Goal: Transaction & Acquisition: Purchase product/service

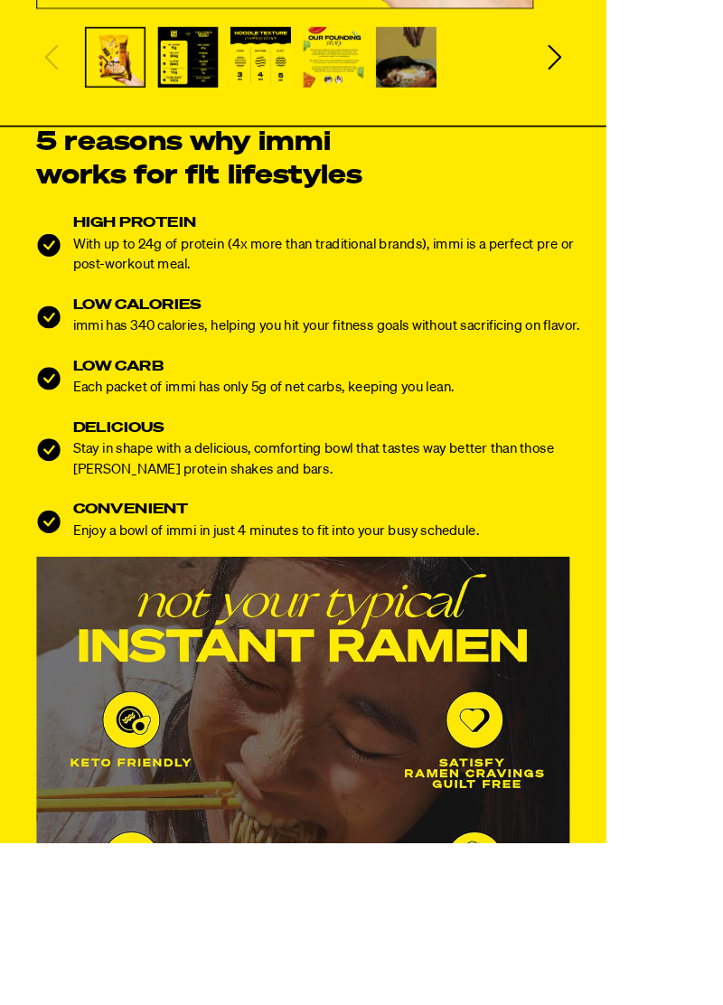
scroll to position [949, 0]
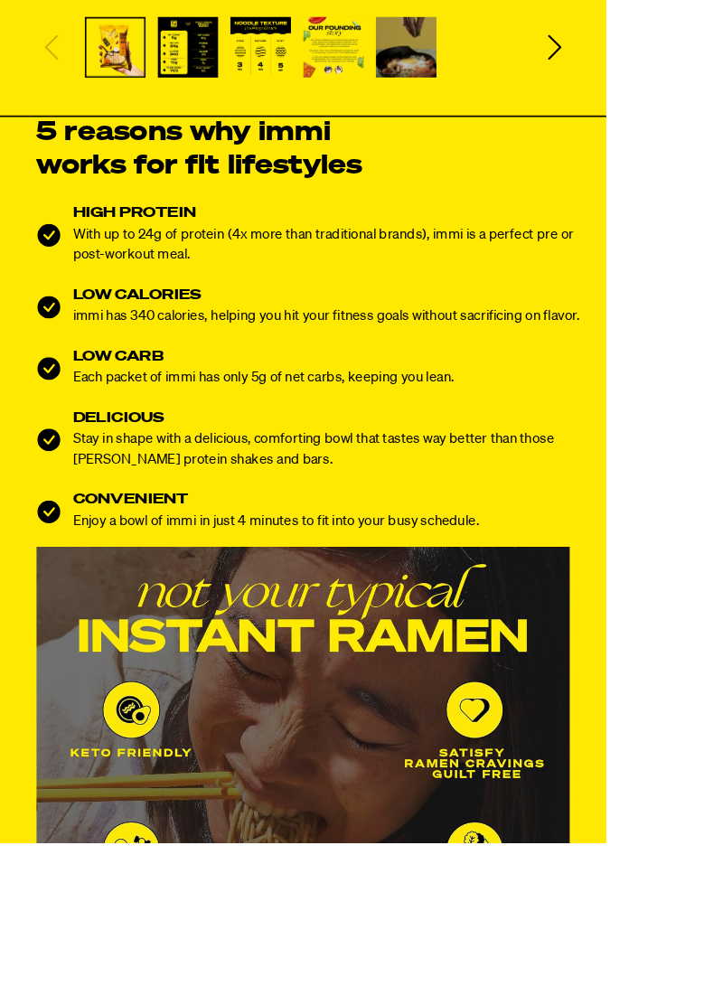
click at [634, 727] on img at bounding box center [361, 971] width 636 height 636
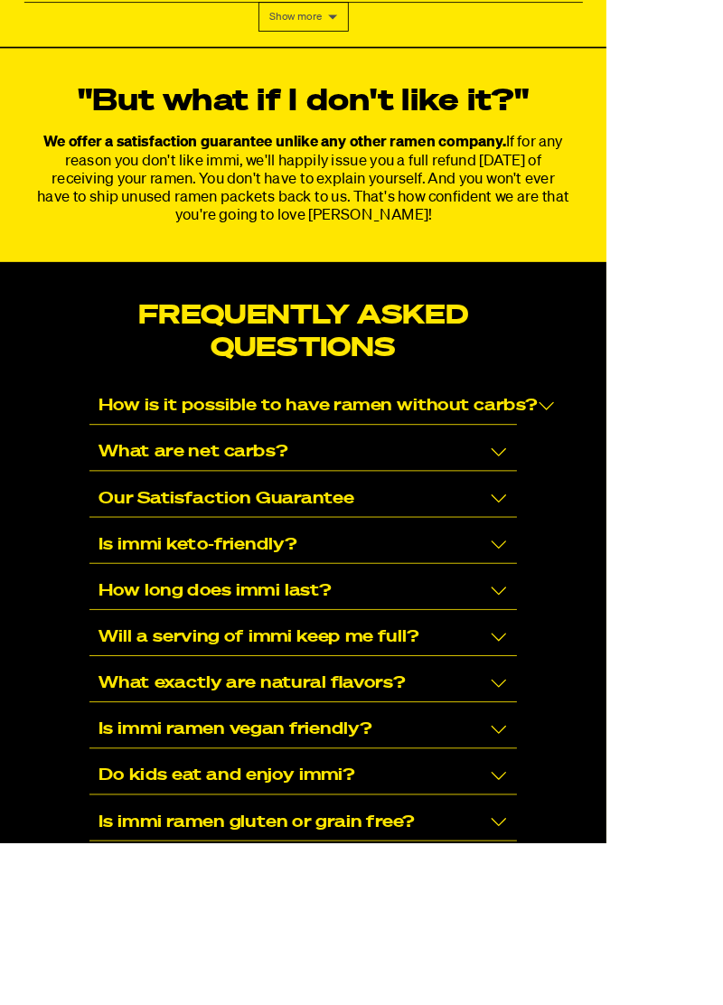
scroll to position [11425, 0]
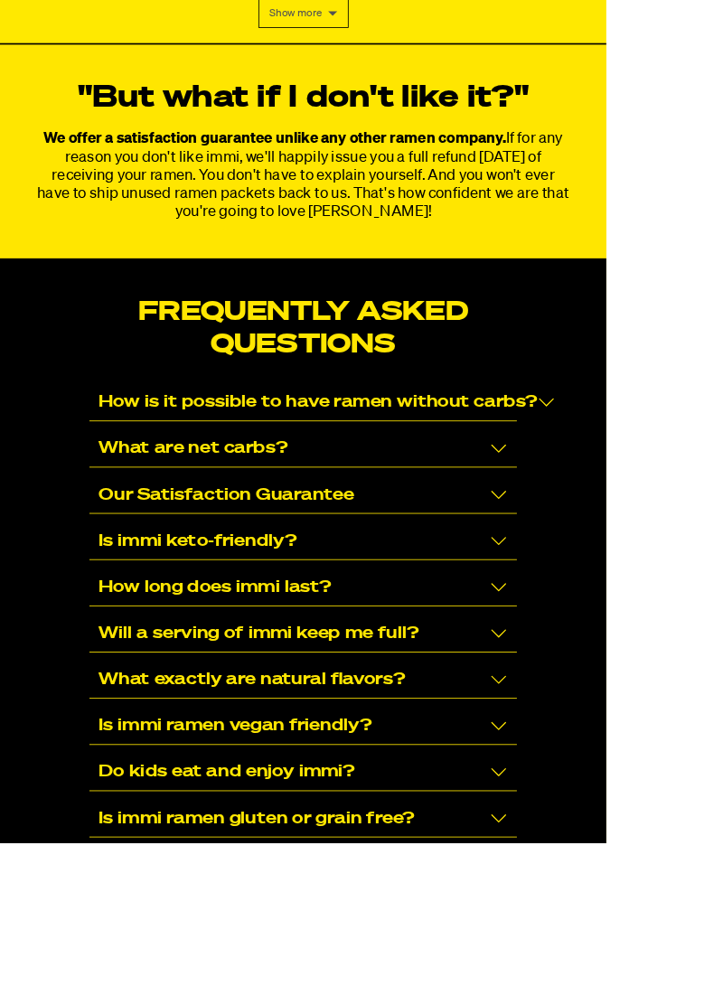
click at [613, 513] on div "What are net carbs?" at bounding box center [361, 535] width 509 height 44
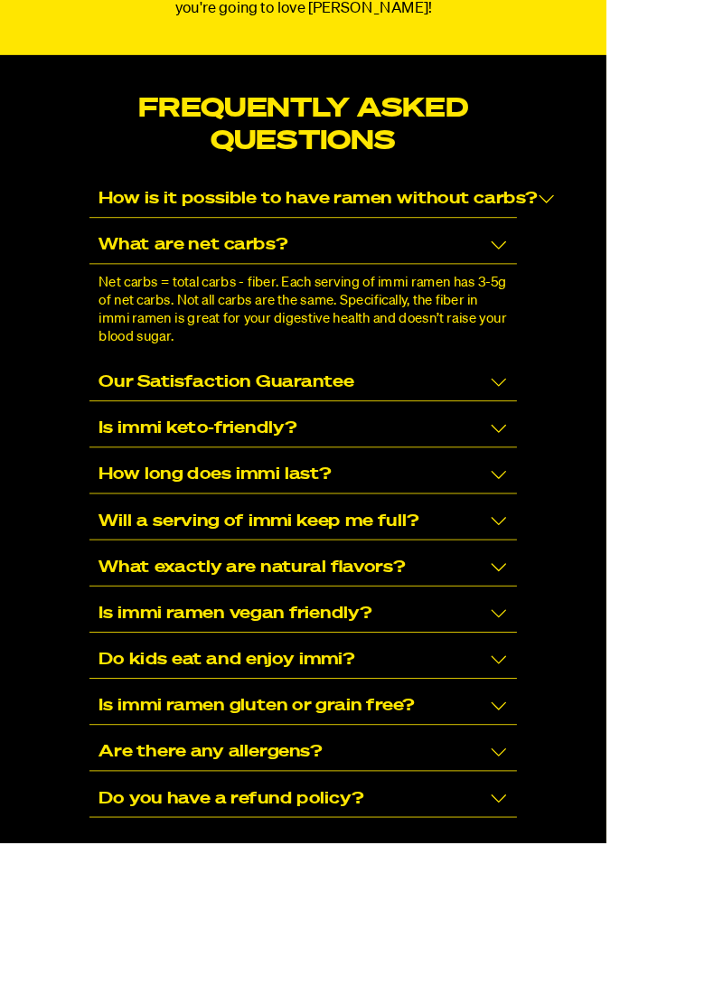
scroll to position [11681, 0]
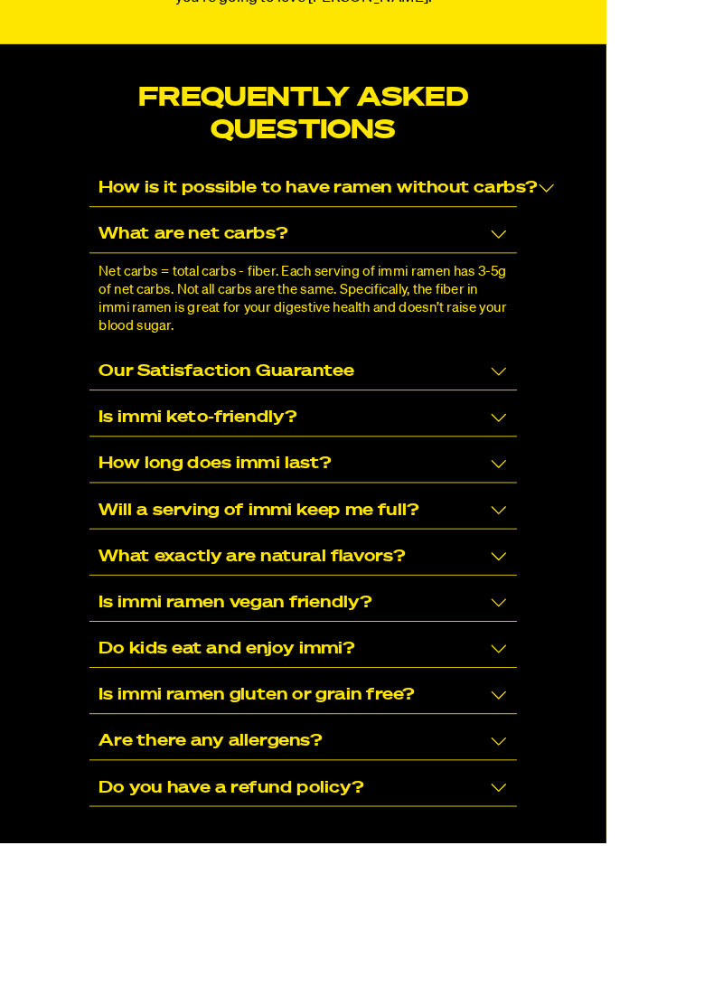
click at [614, 476] on div "Is immi keto-friendly?" at bounding box center [361, 498] width 509 height 44
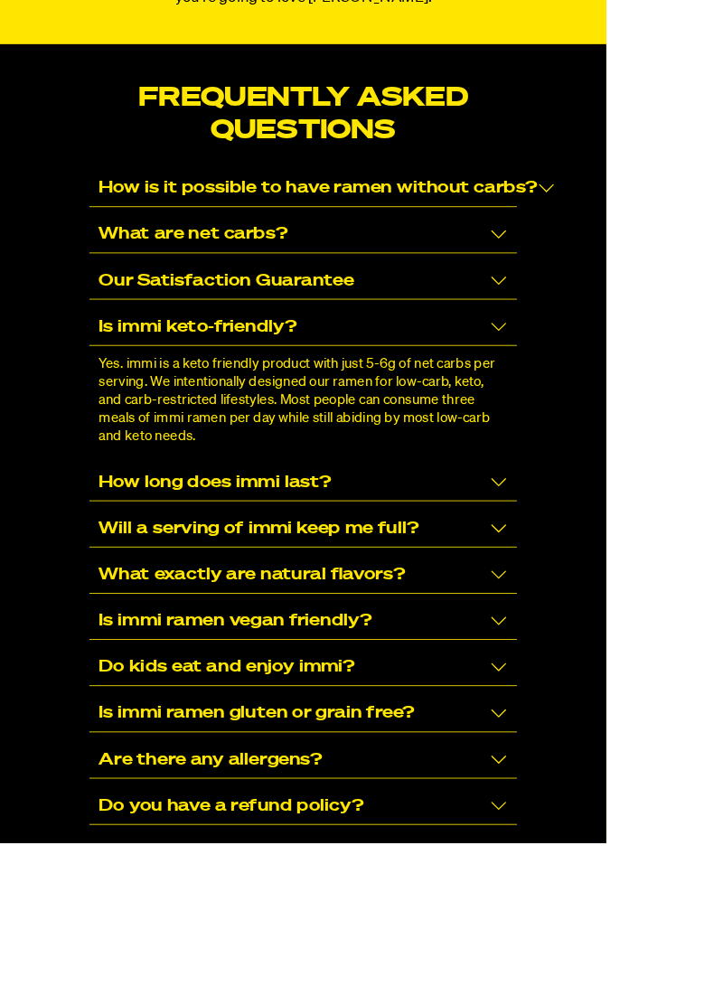
click at [611, 553] on div "How long does immi last?" at bounding box center [361, 575] width 509 height 44
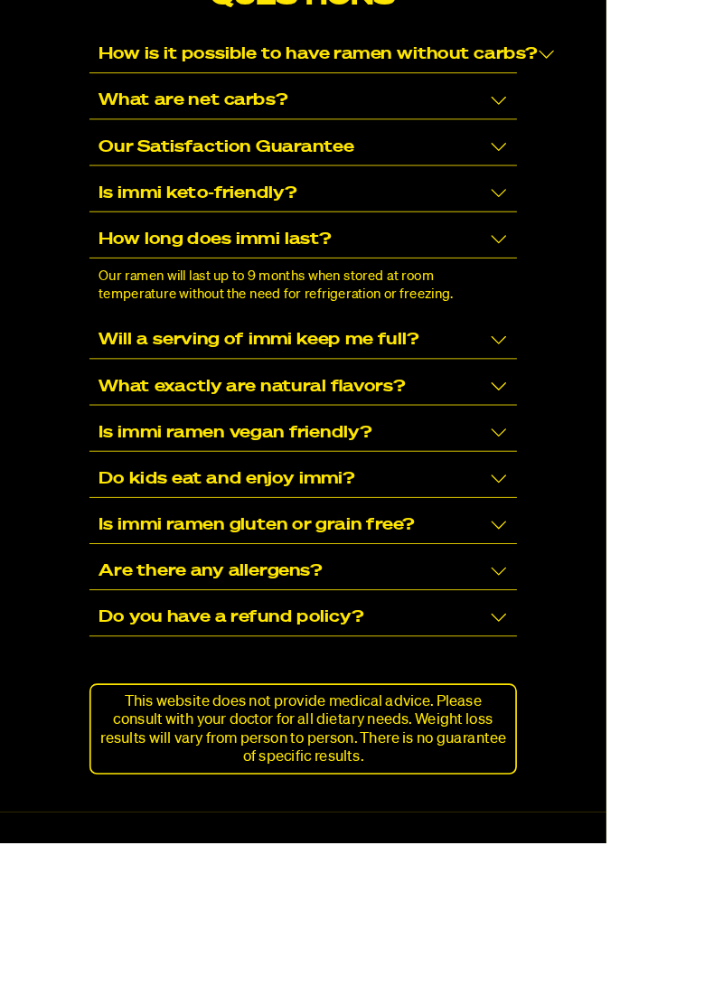
scroll to position [11841, 0]
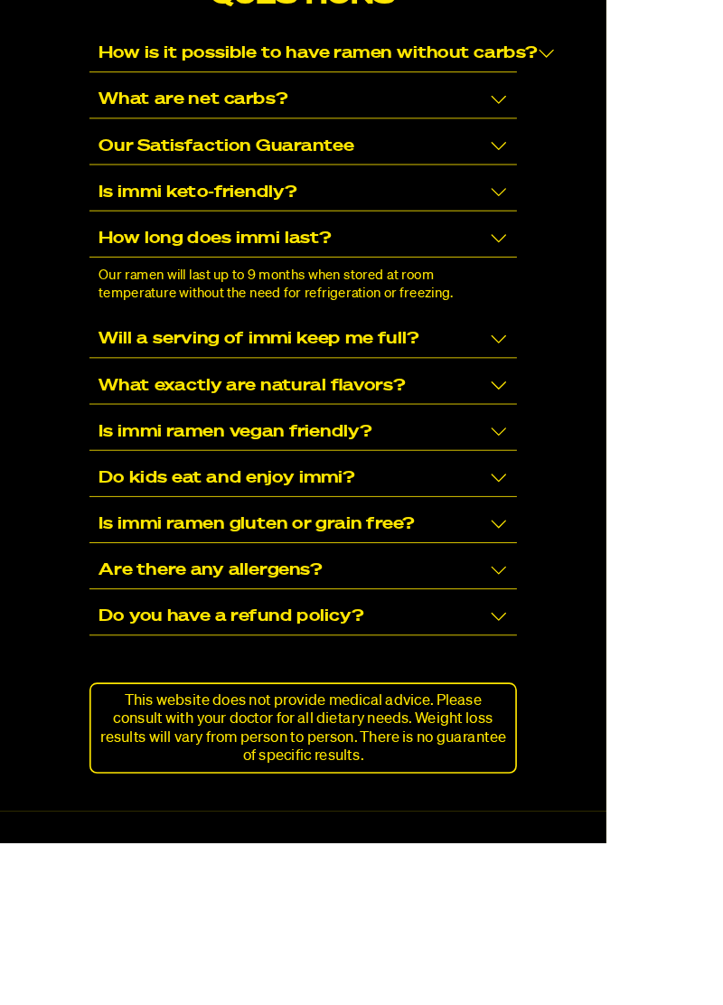
click at [613, 494] on div "Is immi ramen vegan friendly?" at bounding box center [361, 516] width 509 height 44
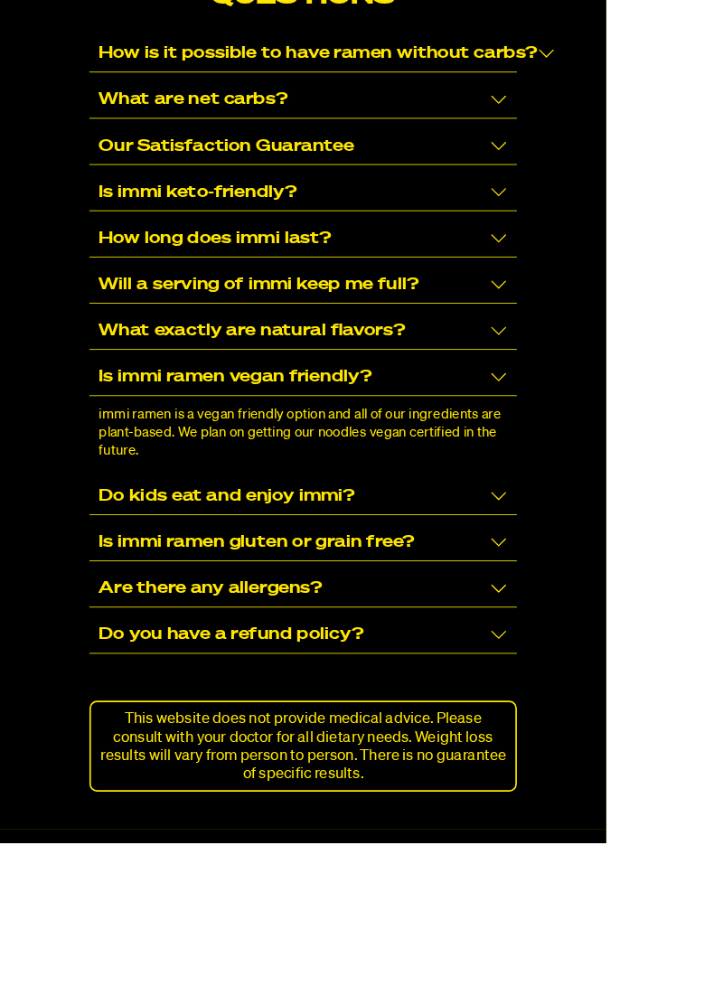
click at [614, 681] on div "Are there any allergens?" at bounding box center [361, 703] width 509 height 44
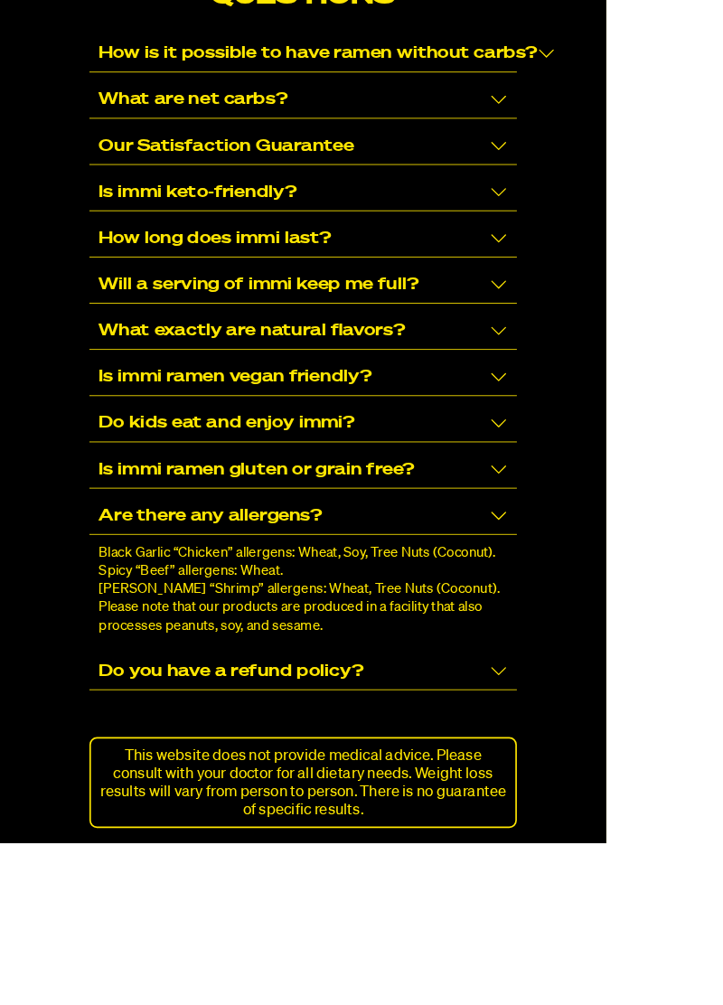
click at [613, 779] on div "Do you have a refund policy?" at bounding box center [361, 801] width 509 height 44
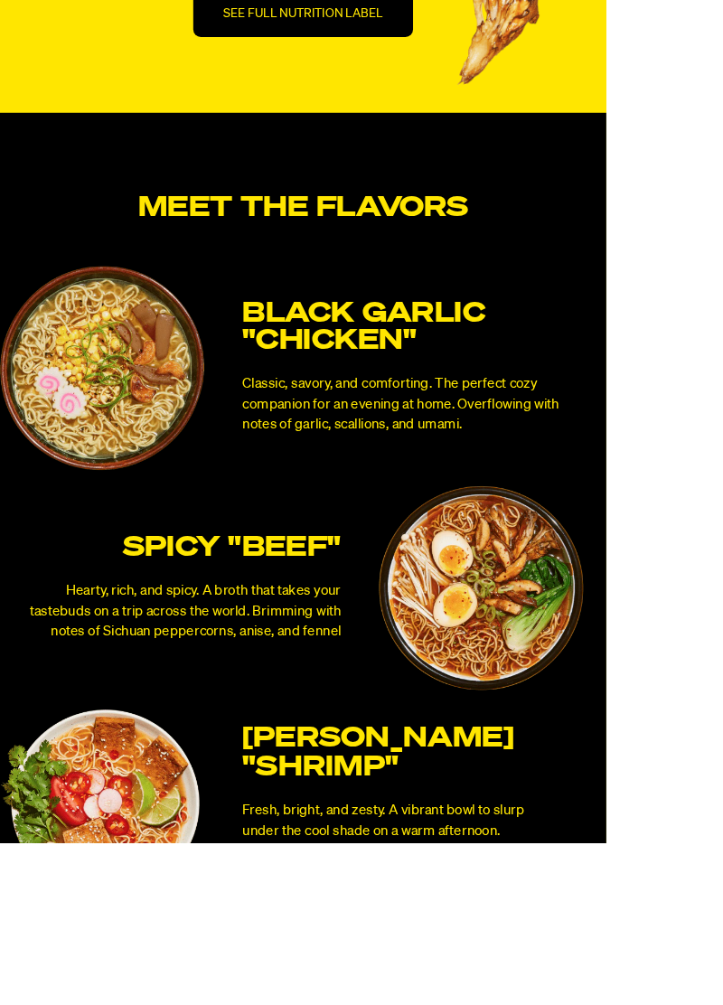
scroll to position [6822, 0]
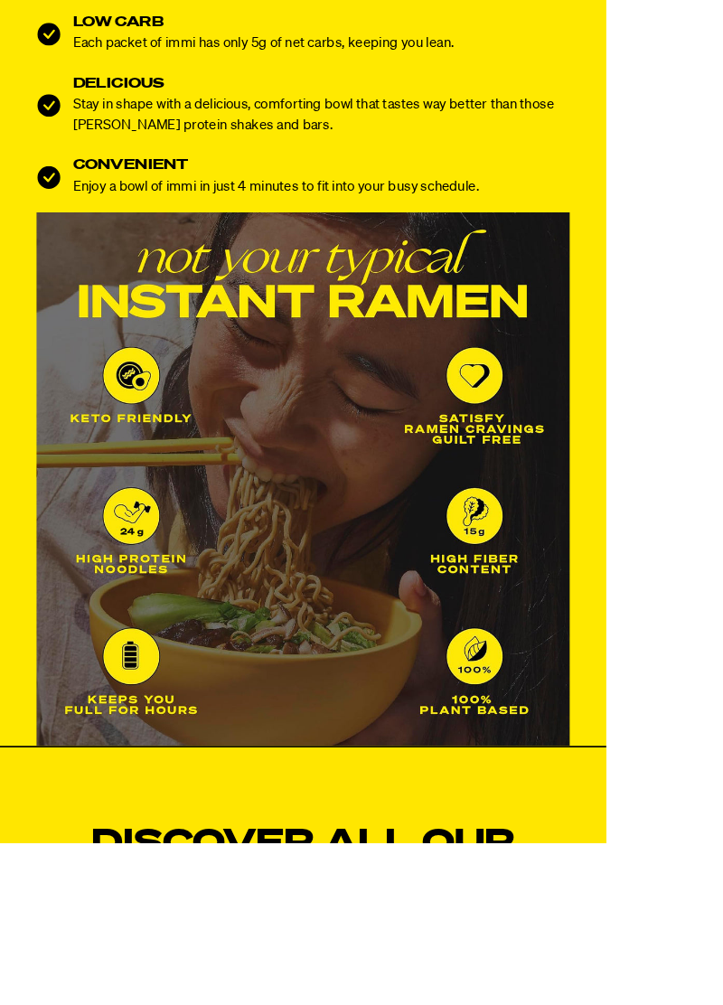
scroll to position [0, 0]
